Goal: Browse casually

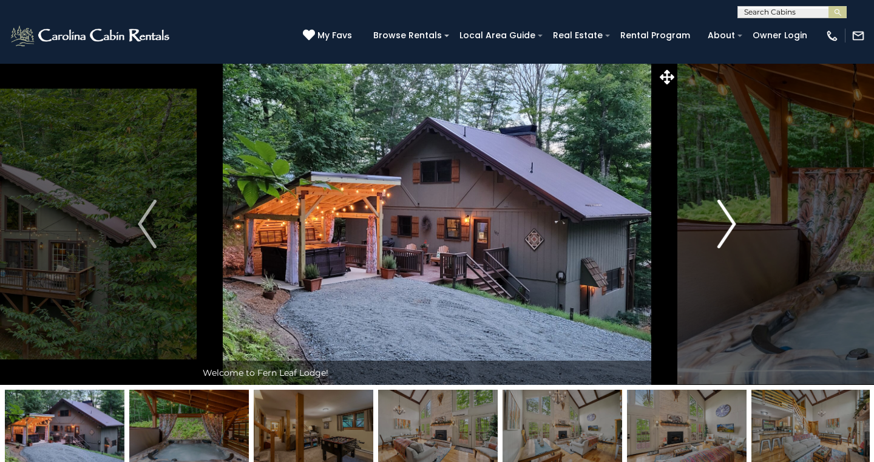
click at [728, 221] on img "Next" at bounding box center [726, 224] width 18 height 49
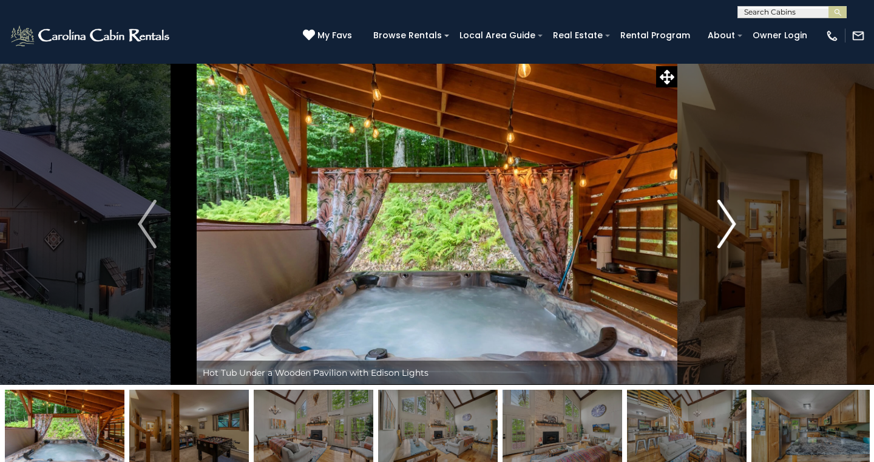
click at [730, 224] on img "Next" at bounding box center [726, 224] width 18 height 49
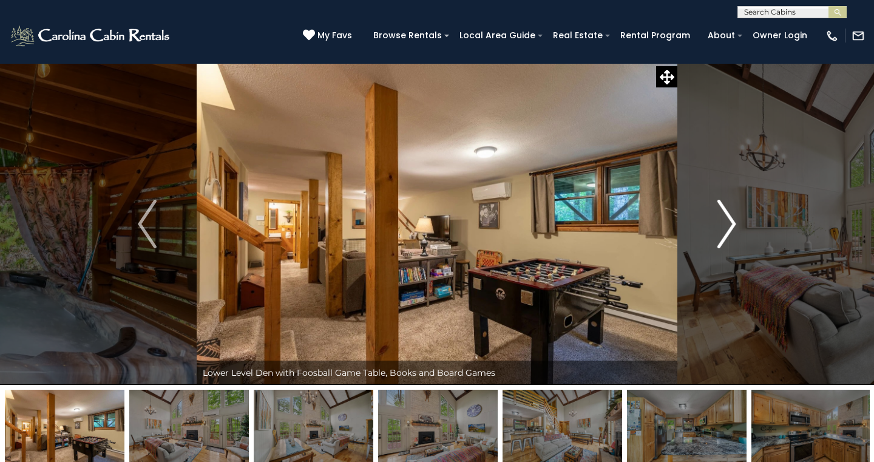
click at [732, 225] on img "Next" at bounding box center [726, 224] width 18 height 49
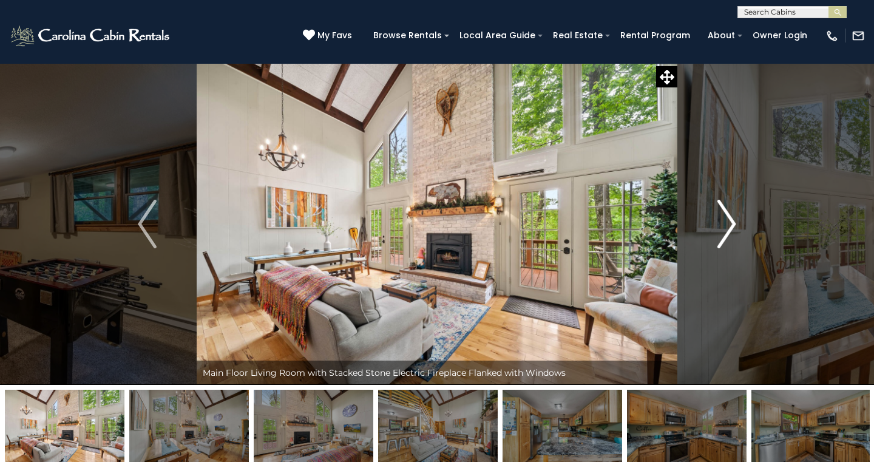
click at [732, 226] on img "Next" at bounding box center [726, 224] width 18 height 49
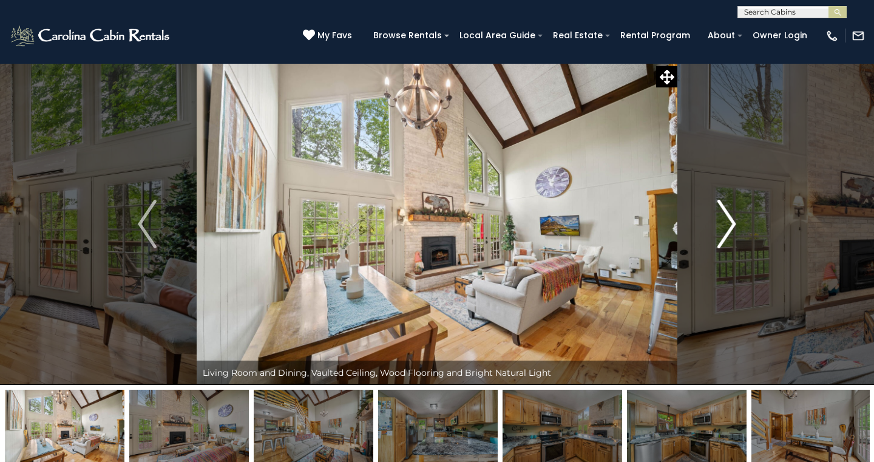
click at [732, 226] on img "Next" at bounding box center [726, 224] width 18 height 49
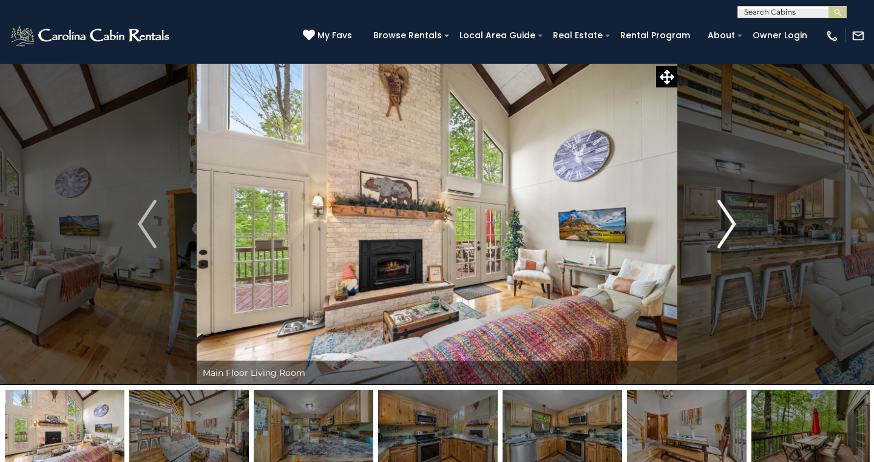
click at [732, 226] on img "Next" at bounding box center [726, 224] width 18 height 49
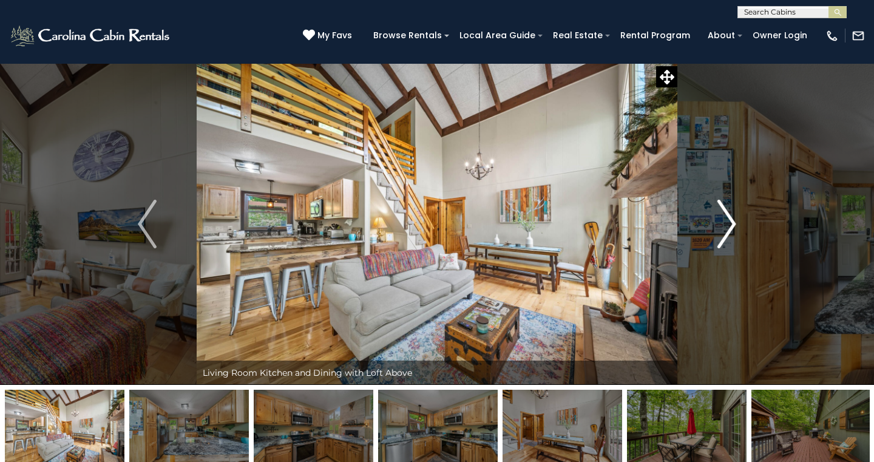
click at [732, 228] on img "Next" at bounding box center [726, 224] width 18 height 49
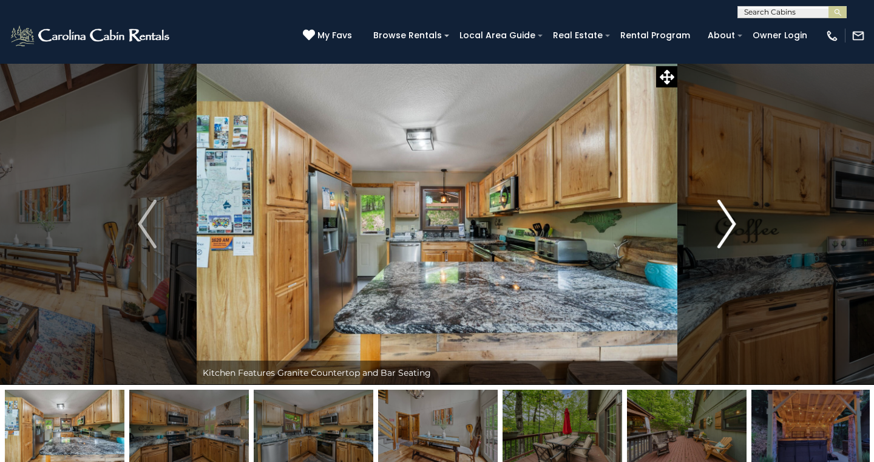
click at [732, 228] on img "Next" at bounding box center [726, 224] width 18 height 49
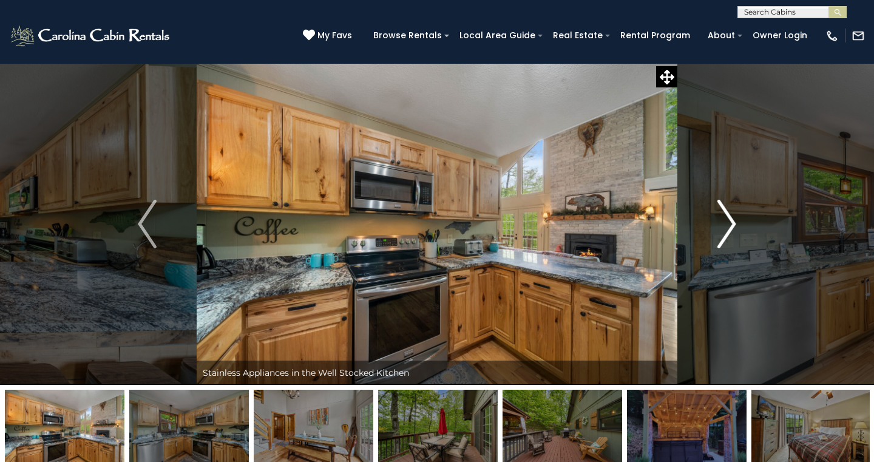
click at [732, 228] on img "Next" at bounding box center [726, 224] width 18 height 49
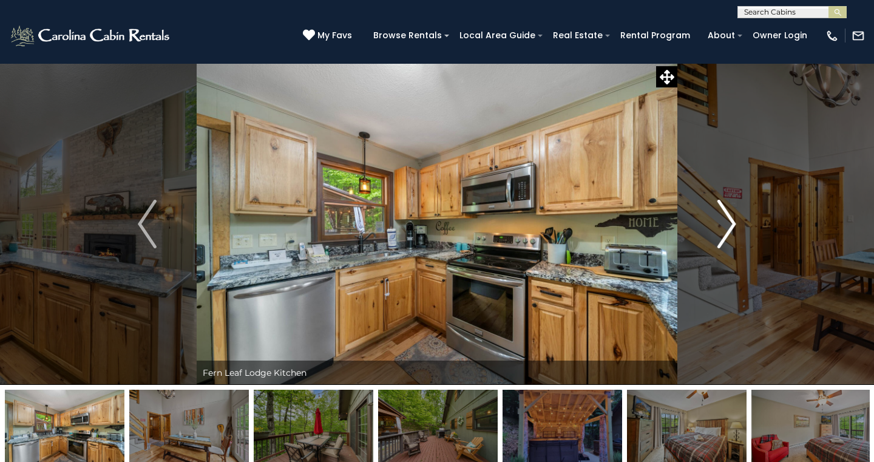
click at [732, 228] on img "Next" at bounding box center [726, 224] width 18 height 49
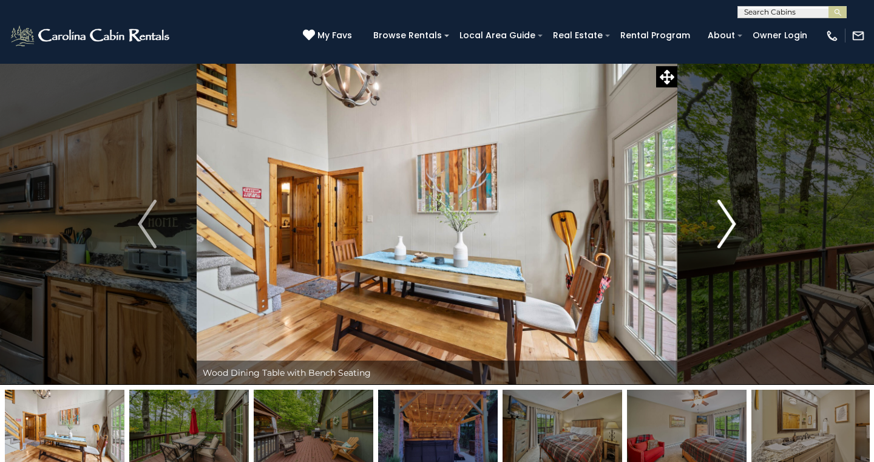
click at [732, 228] on img "Next" at bounding box center [726, 224] width 18 height 49
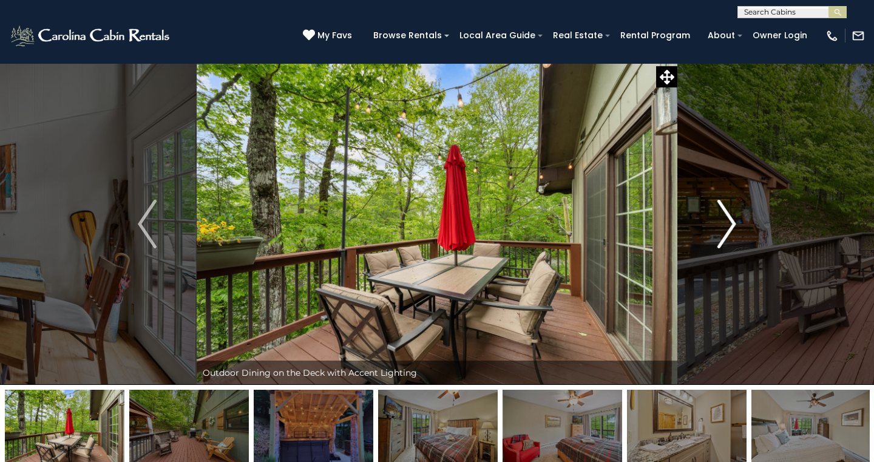
click at [733, 228] on img "Next" at bounding box center [726, 224] width 18 height 49
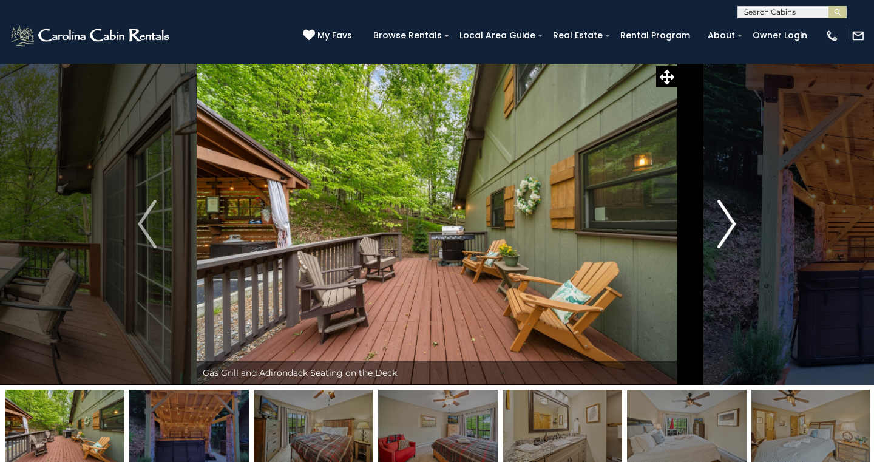
click at [733, 228] on img "Next" at bounding box center [726, 224] width 18 height 49
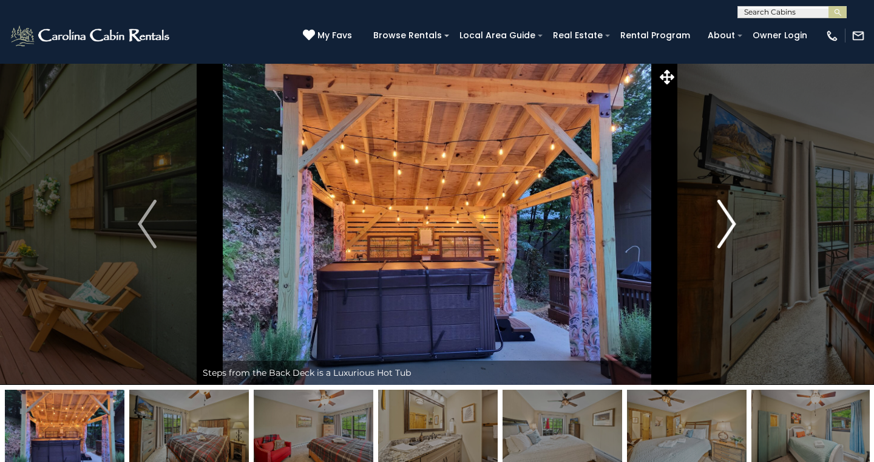
click at [733, 228] on img "Next" at bounding box center [726, 224] width 18 height 49
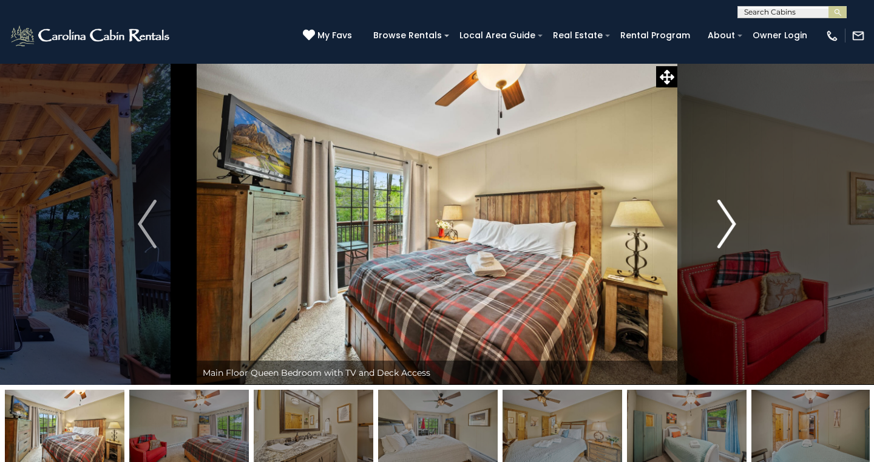
click at [733, 225] on img "Next" at bounding box center [726, 224] width 18 height 49
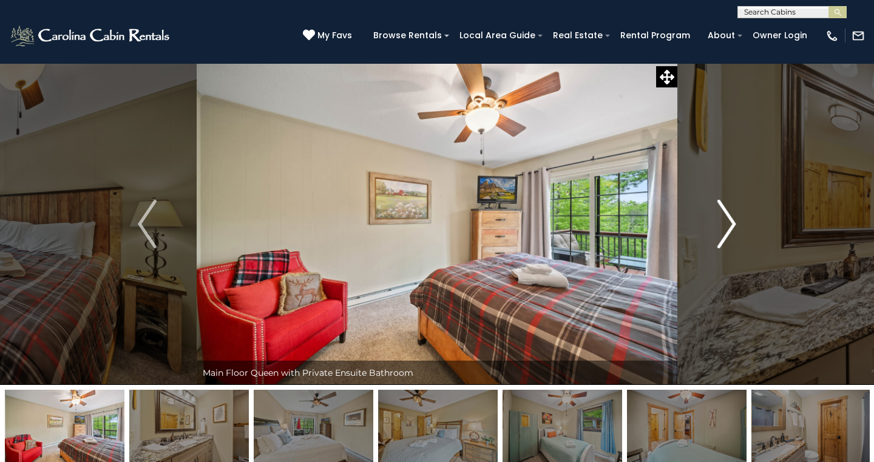
click at [733, 225] on img "Next" at bounding box center [726, 224] width 18 height 49
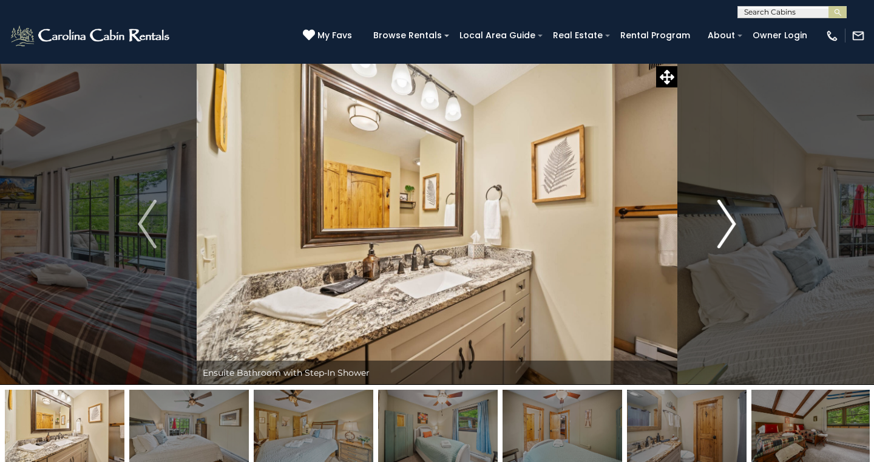
click at [733, 225] on img "Next" at bounding box center [726, 224] width 18 height 49
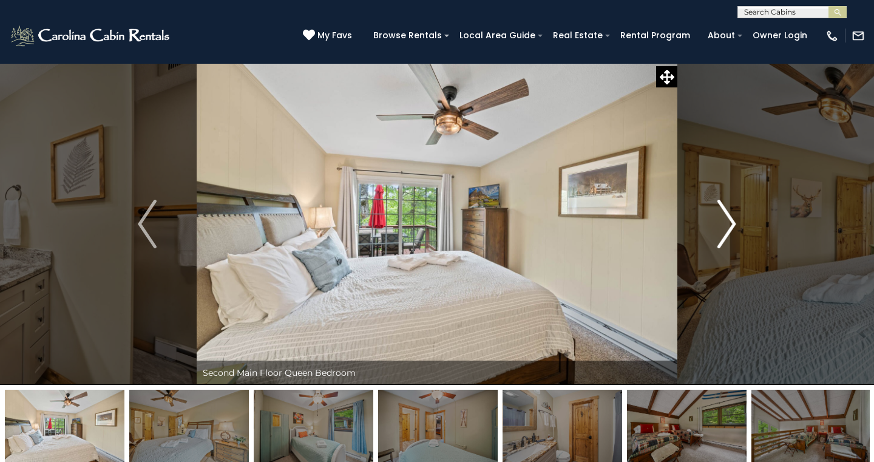
click at [733, 225] on img "Next" at bounding box center [726, 224] width 18 height 49
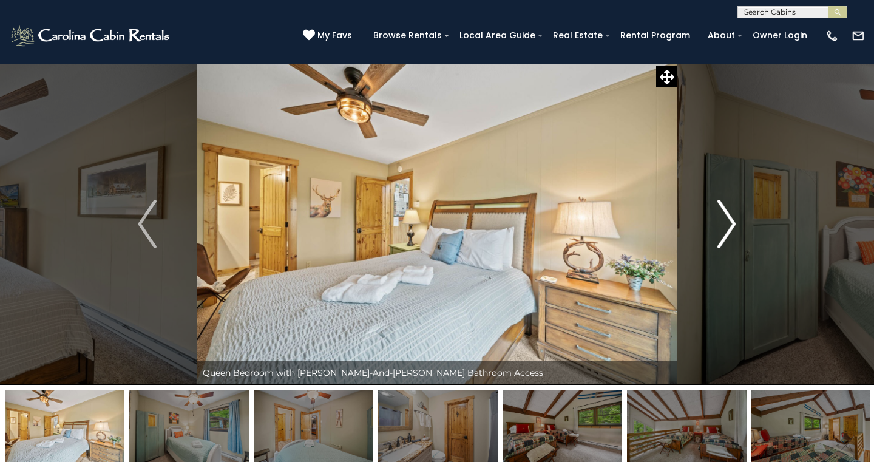
click at [733, 225] on img "Next" at bounding box center [726, 224] width 18 height 49
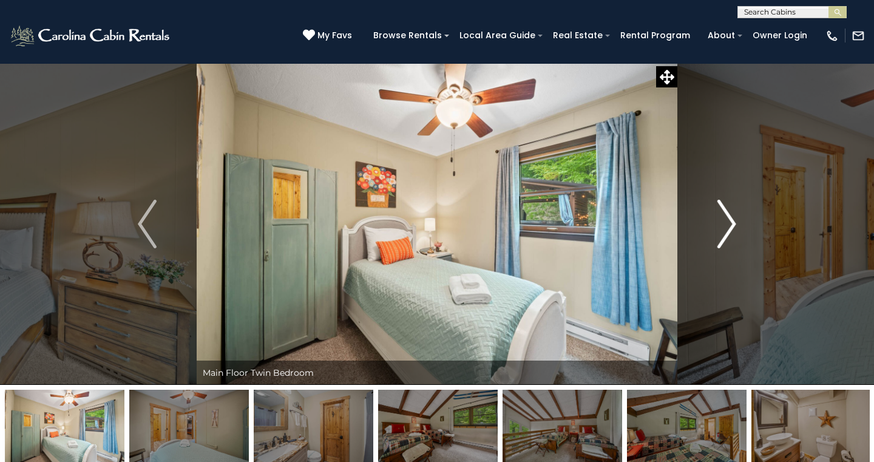
click at [733, 225] on img "Next" at bounding box center [726, 224] width 18 height 49
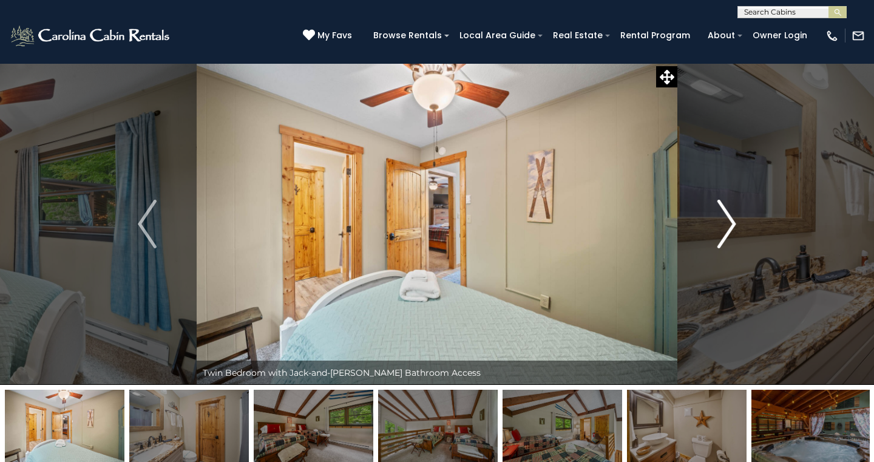
click at [733, 222] on img "Next" at bounding box center [726, 224] width 18 height 49
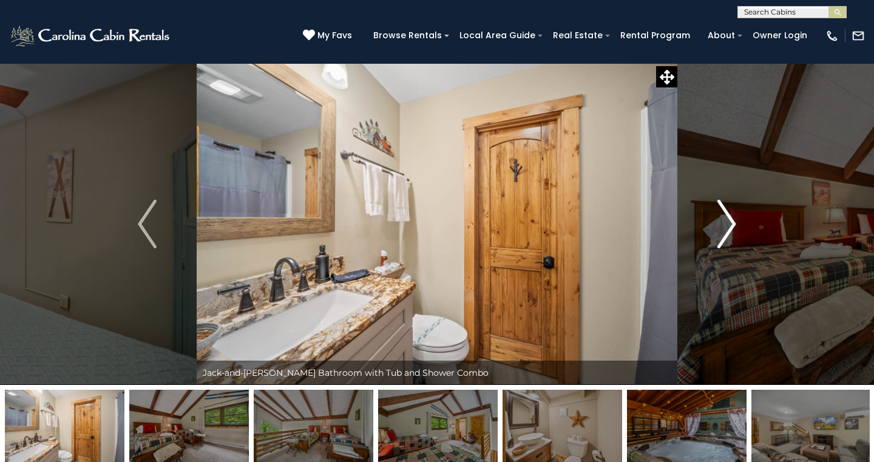
click at [733, 222] on img "Next" at bounding box center [726, 224] width 18 height 49
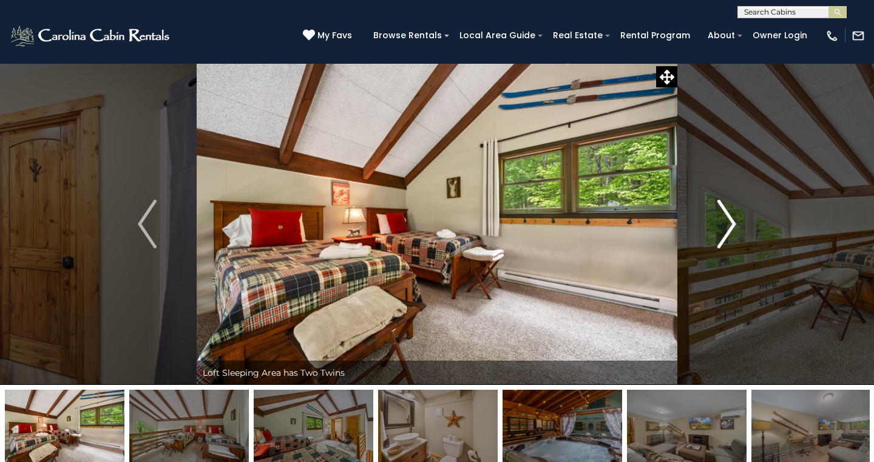
click at [733, 222] on img "Next" at bounding box center [726, 224] width 18 height 49
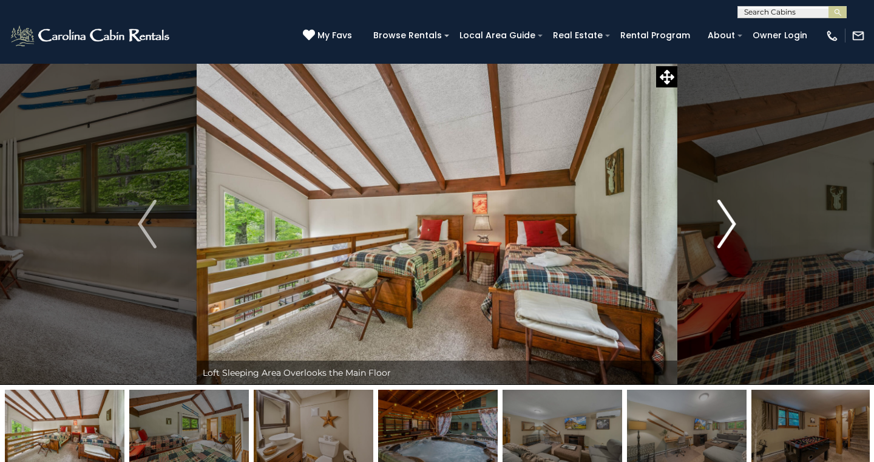
click at [733, 222] on img "Next" at bounding box center [726, 224] width 18 height 49
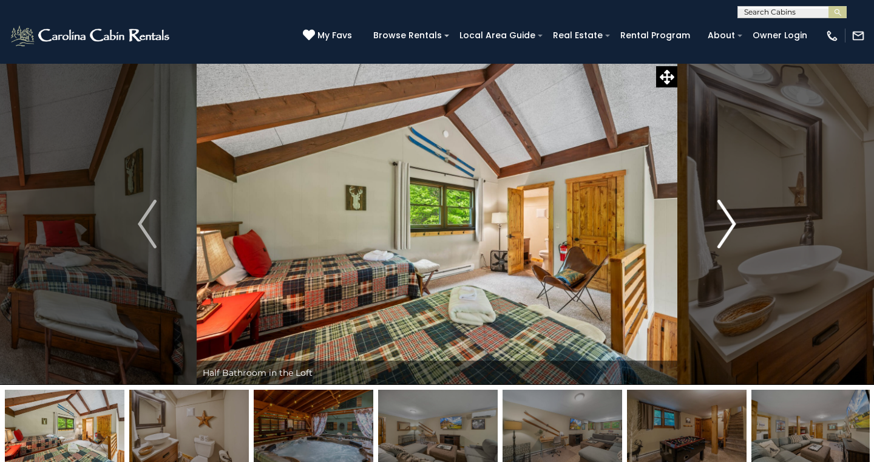
click at [733, 222] on img "Next" at bounding box center [726, 224] width 18 height 49
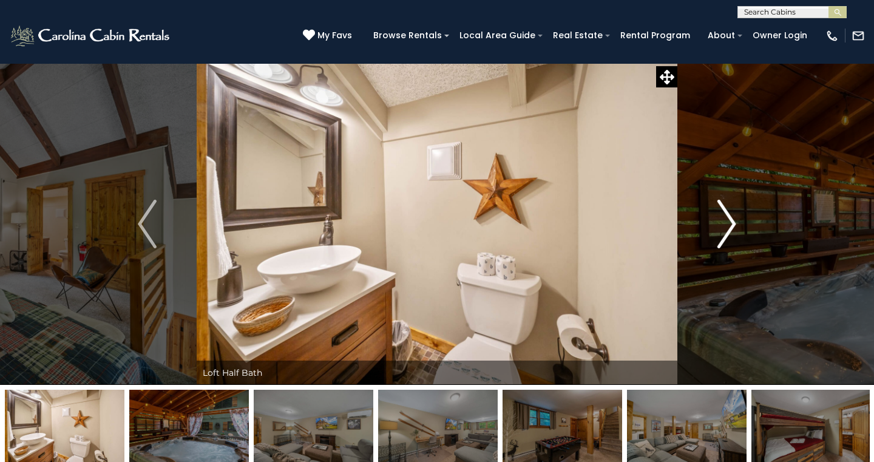
click at [733, 222] on img "Next" at bounding box center [726, 224] width 18 height 49
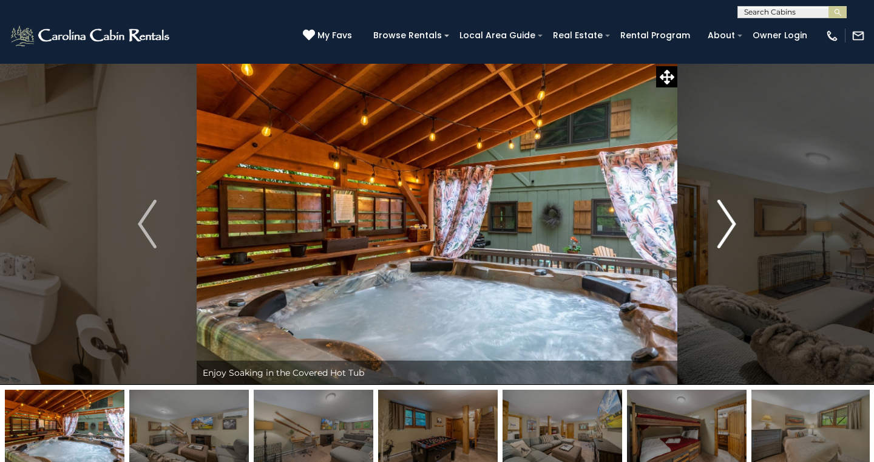
click at [733, 222] on img "Next" at bounding box center [726, 224] width 18 height 49
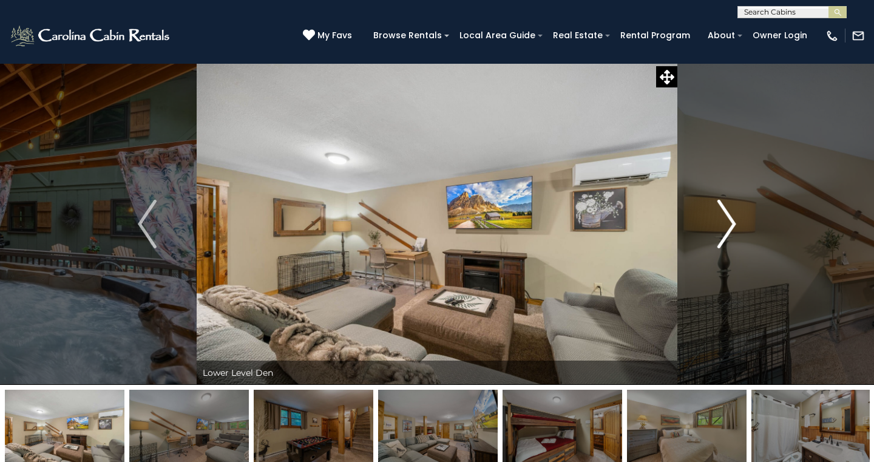
click at [733, 222] on img "Next" at bounding box center [726, 224] width 18 height 49
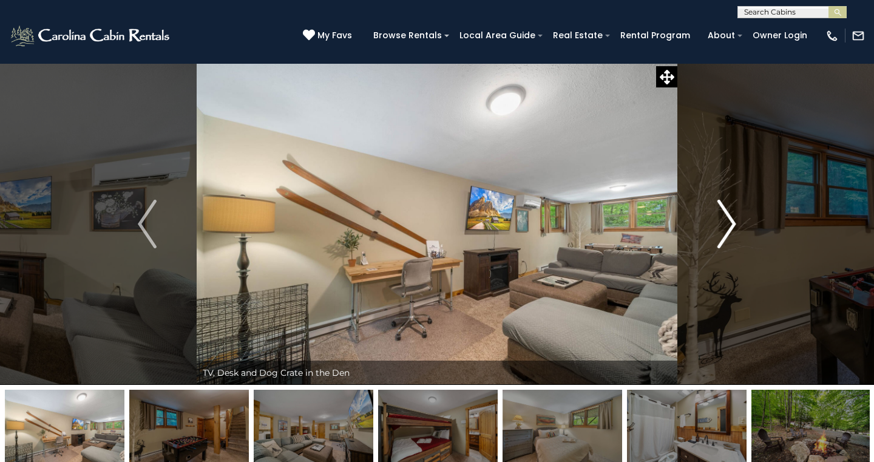
click at [733, 222] on img "Next" at bounding box center [726, 224] width 18 height 49
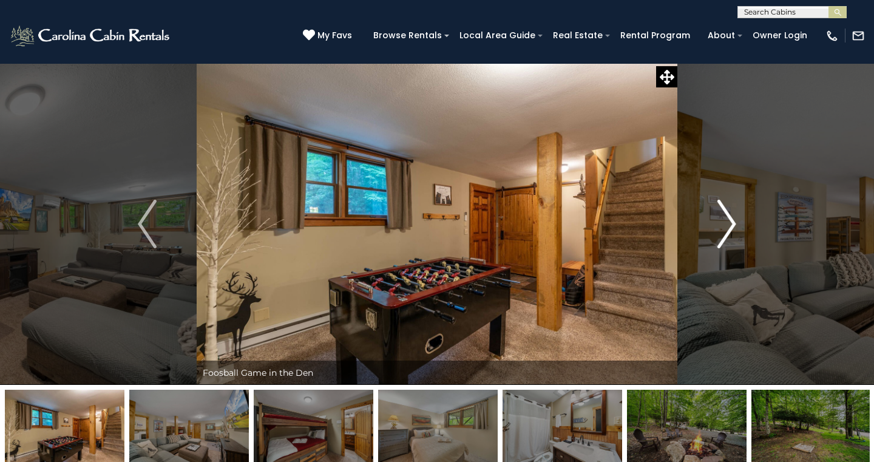
click at [733, 222] on img "Next" at bounding box center [726, 224] width 18 height 49
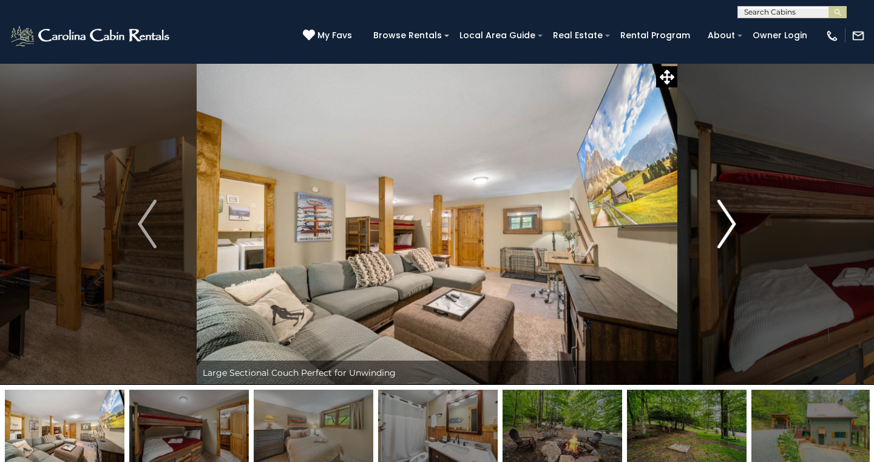
click at [733, 222] on img "Next" at bounding box center [726, 224] width 18 height 49
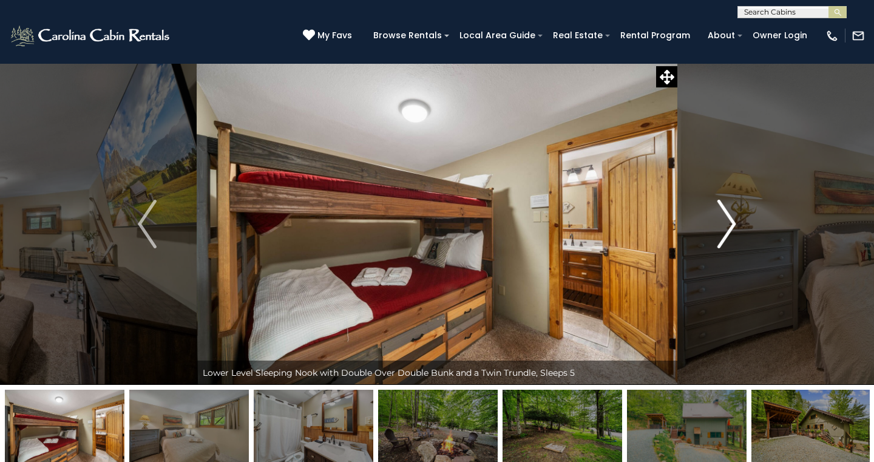
click at [734, 223] on img "Next" at bounding box center [726, 224] width 18 height 49
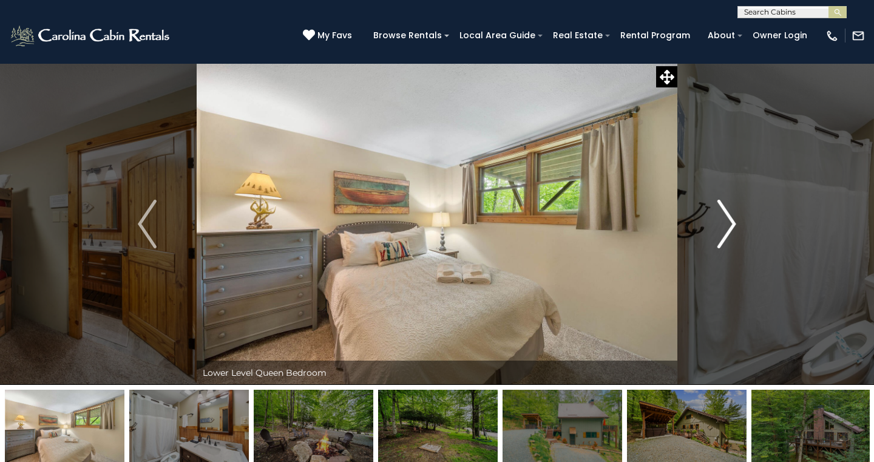
click at [734, 223] on img "Next" at bounding box center [726, 224] width 18 height 49
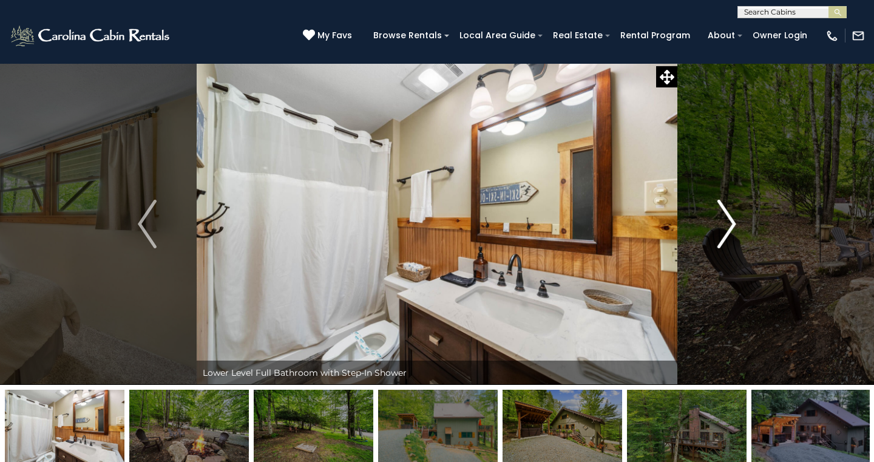
click at [734, 223] on img "Next" at bounding box center [726, 224] width 18 height 49
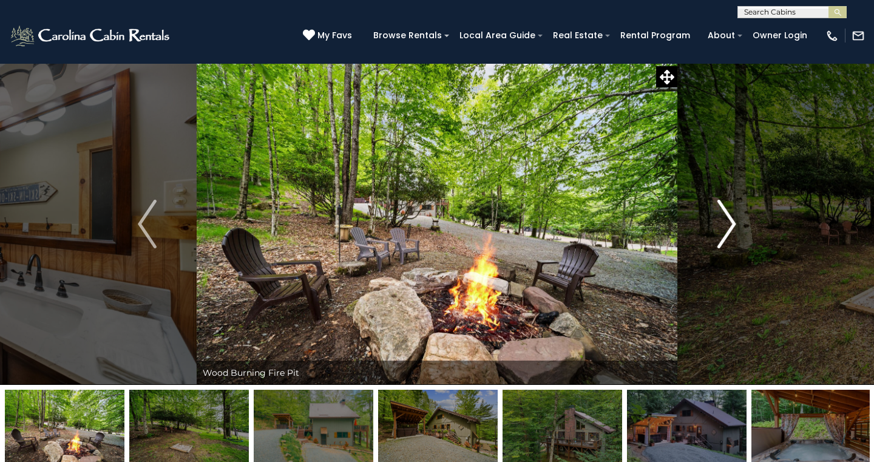
click at [734, 223] on img "Next" at bounding box center [726, 224] width 18 height 49
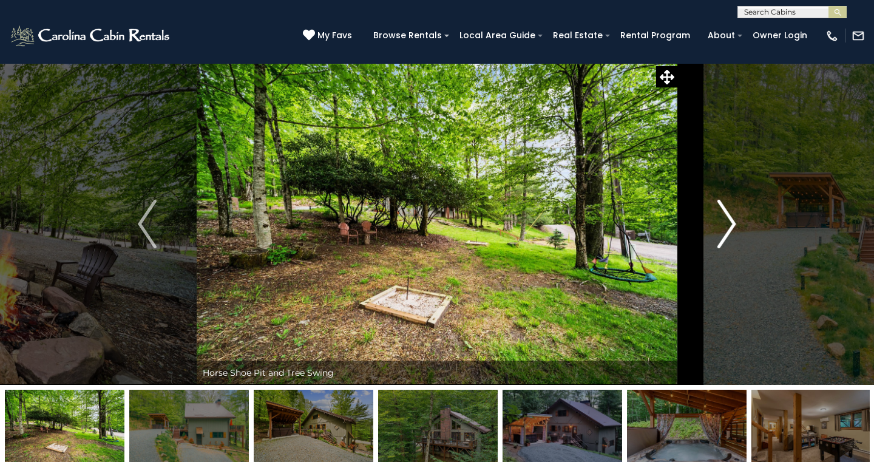
click at [734, 223] on img "Next" at bounding box center [726, 224] width 18 height 49
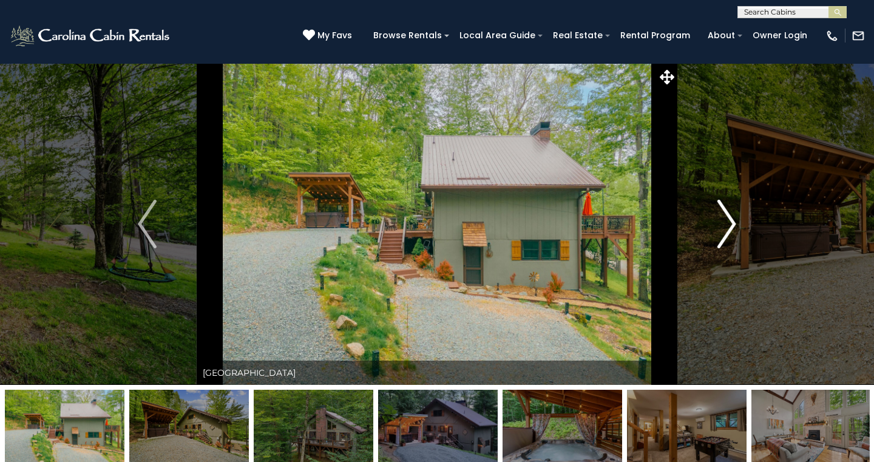
click at [734, 223] on img "Next" at bounding box center [726, 224] width 18 height 49
